Goal: Find specific page/section: Find specific page/section

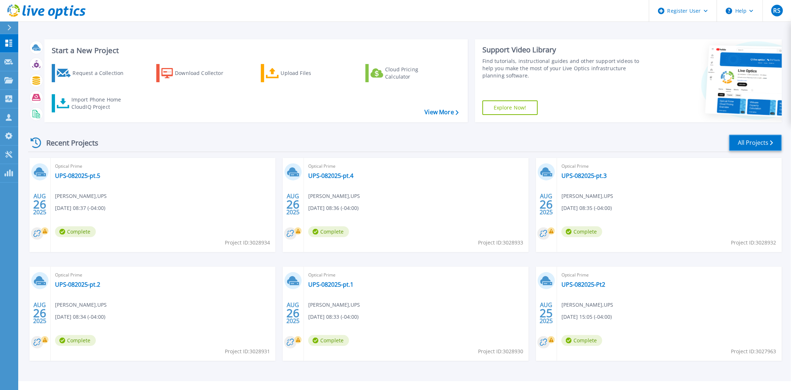
click at [758, 141] on link "All Projects" at bounding box center [755, 143] width 53 height 16
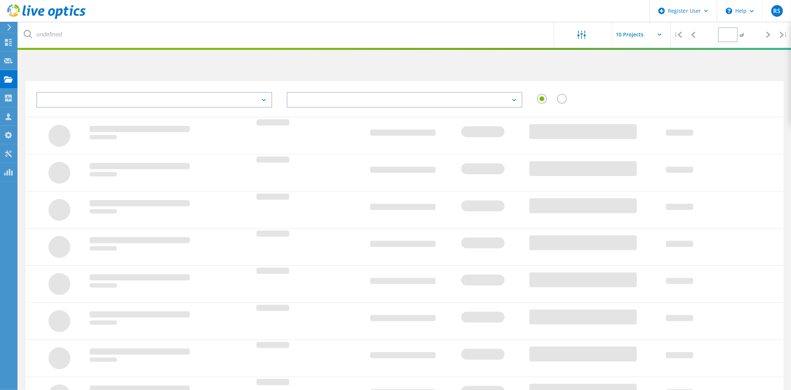
type input "1"
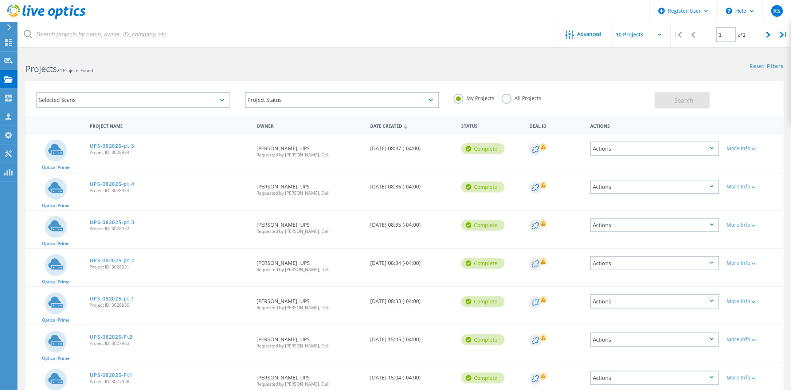
drag, startPoint x: 133, startPoint y: 307, endPoint x: 113, endPoint y: 307, distance: 19.7
click at [113, 307] on span "Project ID: 3028930" at bounding box center [169, 305] width 159 height 4
copy span "3028930"
drag, startPoint x: 130, startPoint y: 269, endPoint x: 113, endPoint y: 267, distance: 17.7
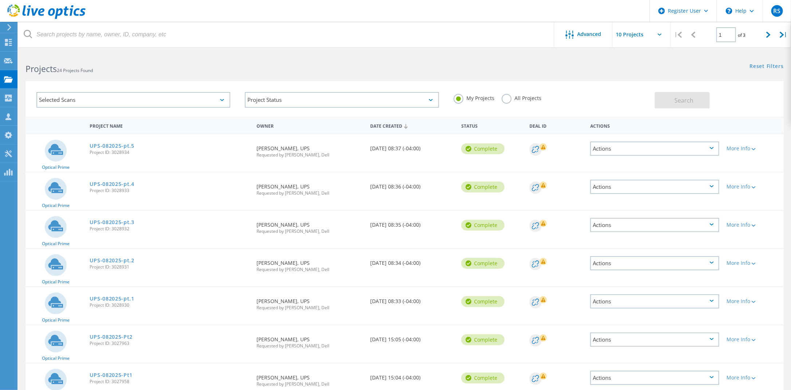
click at [113, 267] on div "UPS-082025-pt.2 Project ID: 3028931" at bounding box center [169, 263] width 167 height 28
copy span "3028931"
